Goal: Navigation & Orientation: Go to known website

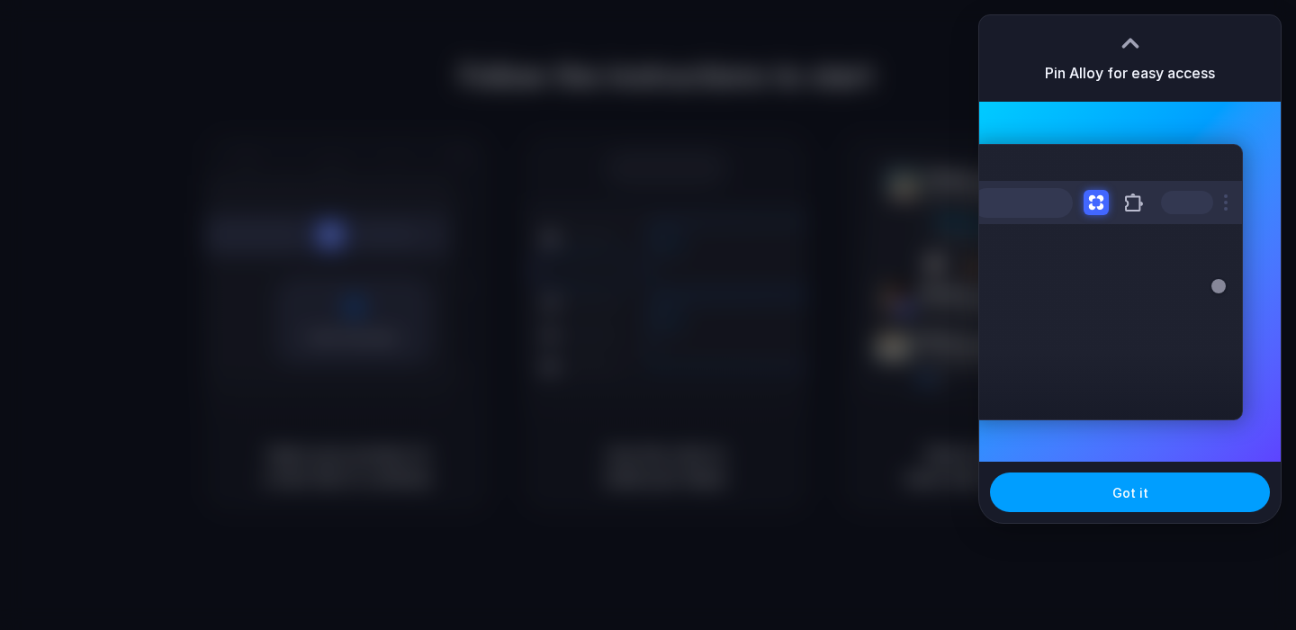
click at [1078, 490] on button "Got it" at bounding box center [1130, 492] width 280 height 40
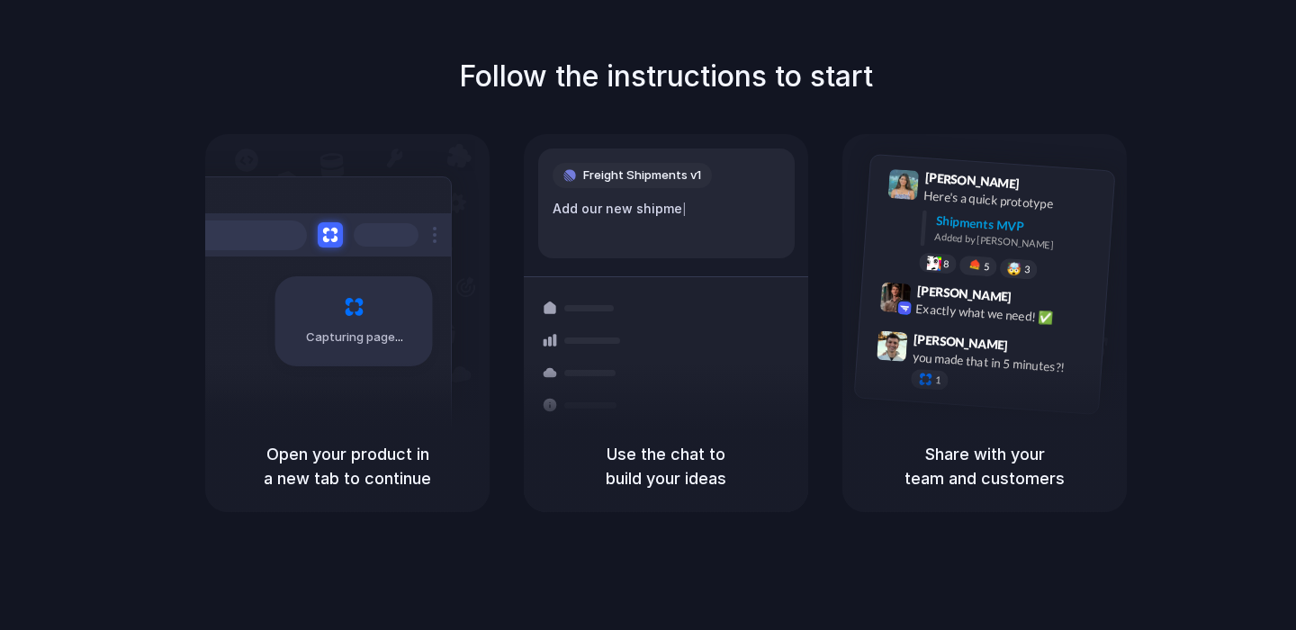
click at [648, 315] on div at bounding box center [648, 315] width 0 height 0
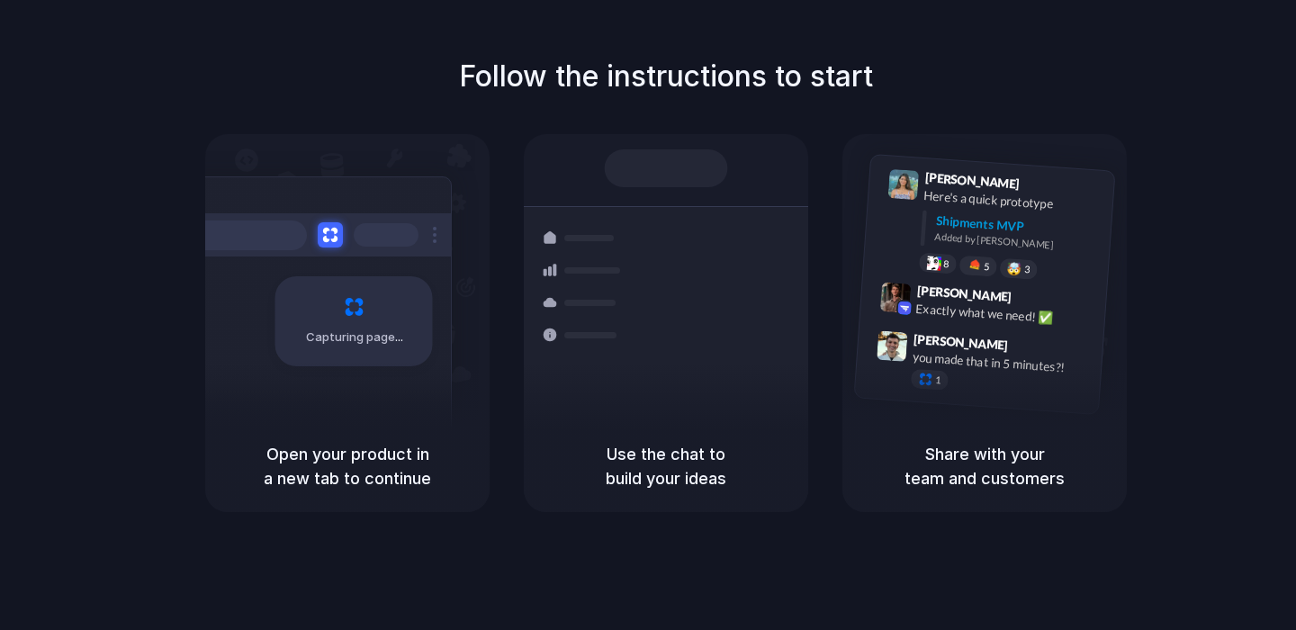
click at [648, 315] on div at bounding box center [648, 315] width 0 height 0
